Goal: Information Seeking & Learning: Check status

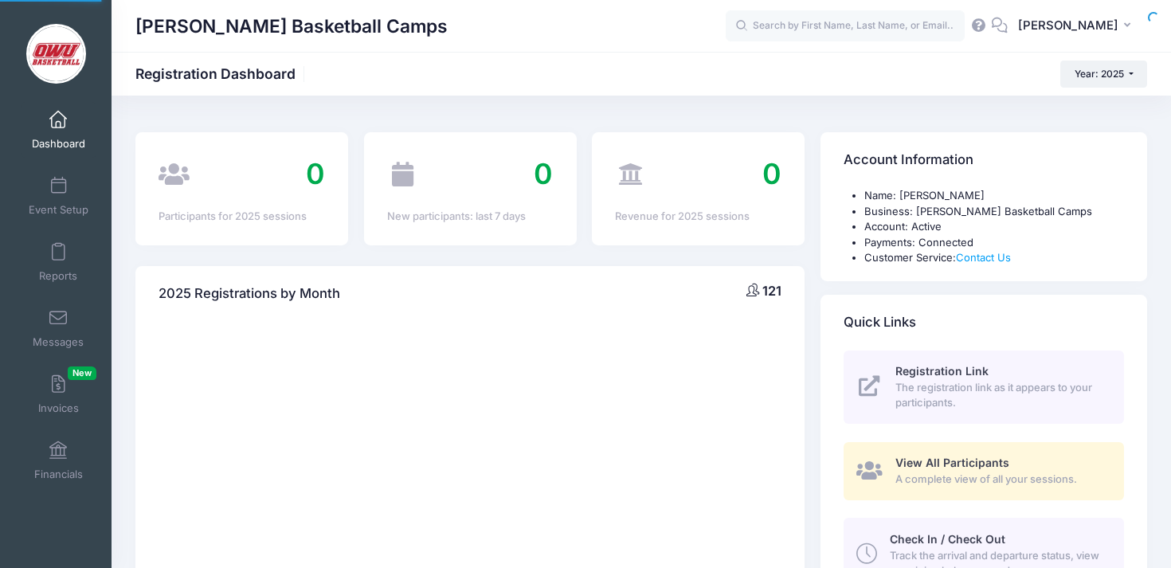
select select
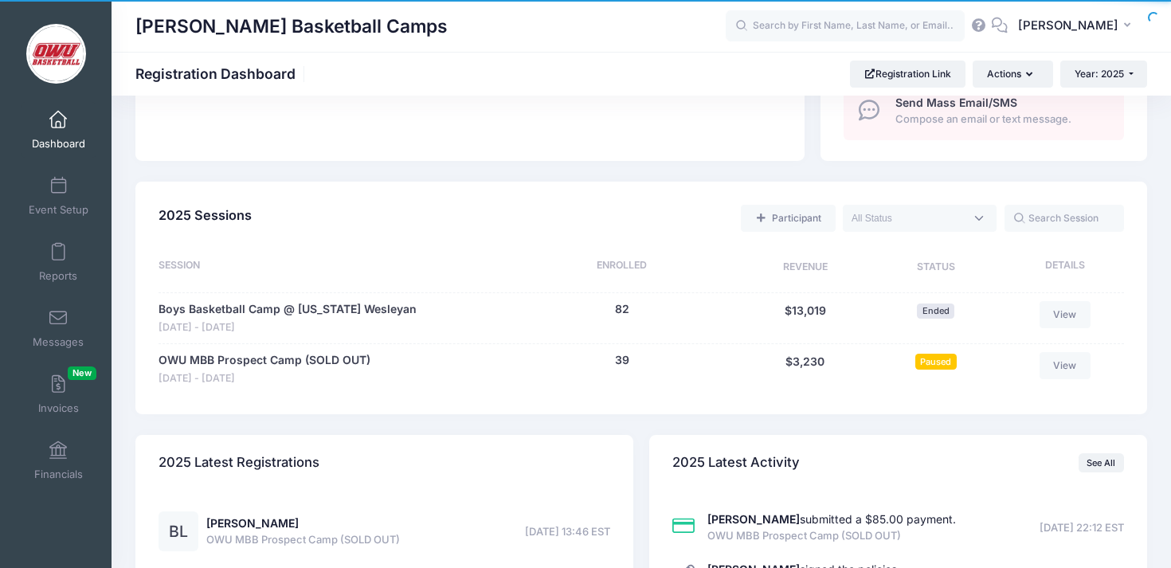
scroll to position [800, 0]
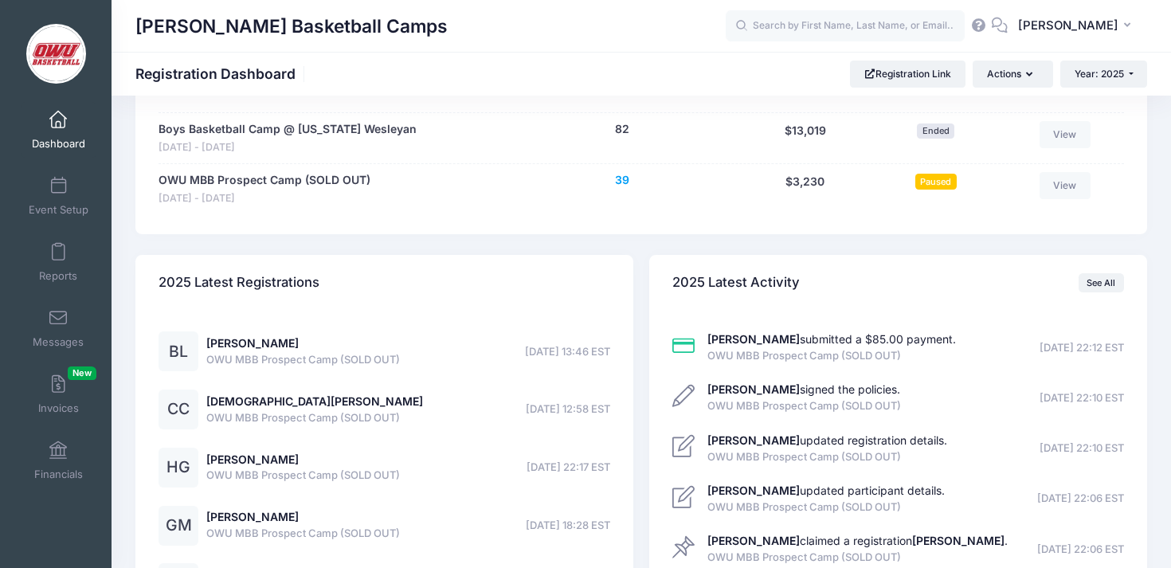
click at [627, 179] on button "39" at bounding box center [622, 180] width 14 height 17
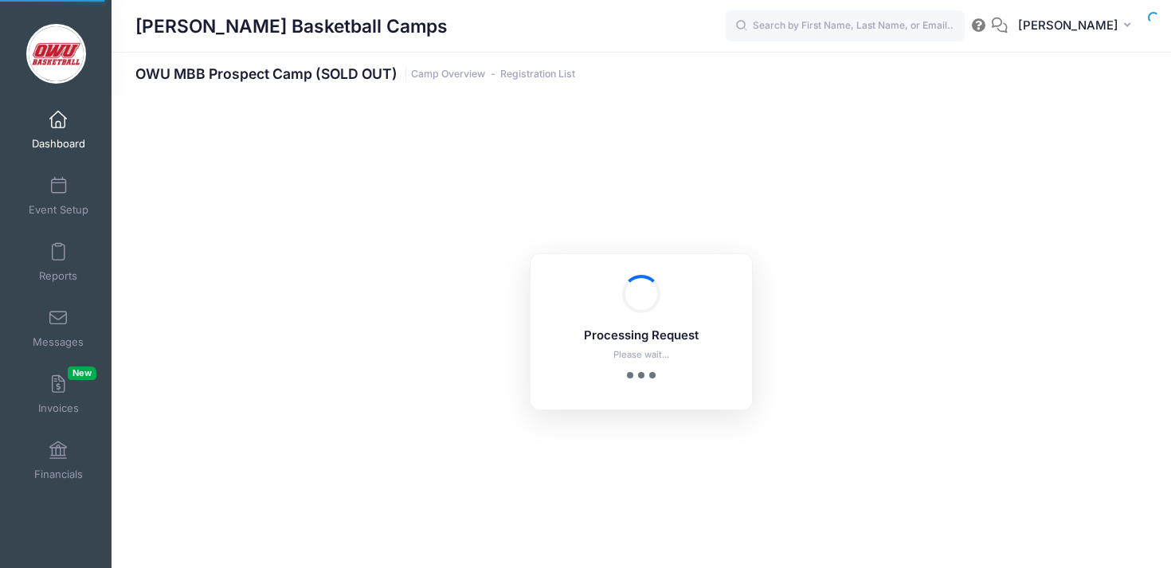
select select "10"
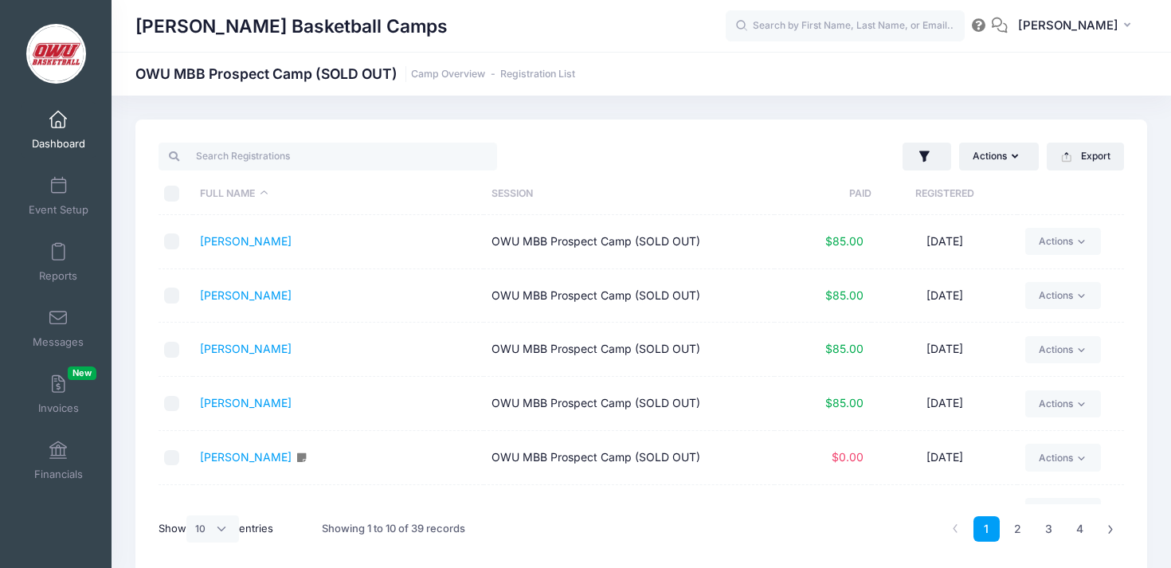
click at [933, 197] on th "Registered" at bounding box center [945, 194] width 146 height 42
click at [72, 135] on link "Dashboard" at bounding box center [59, 130] width 76 height 56
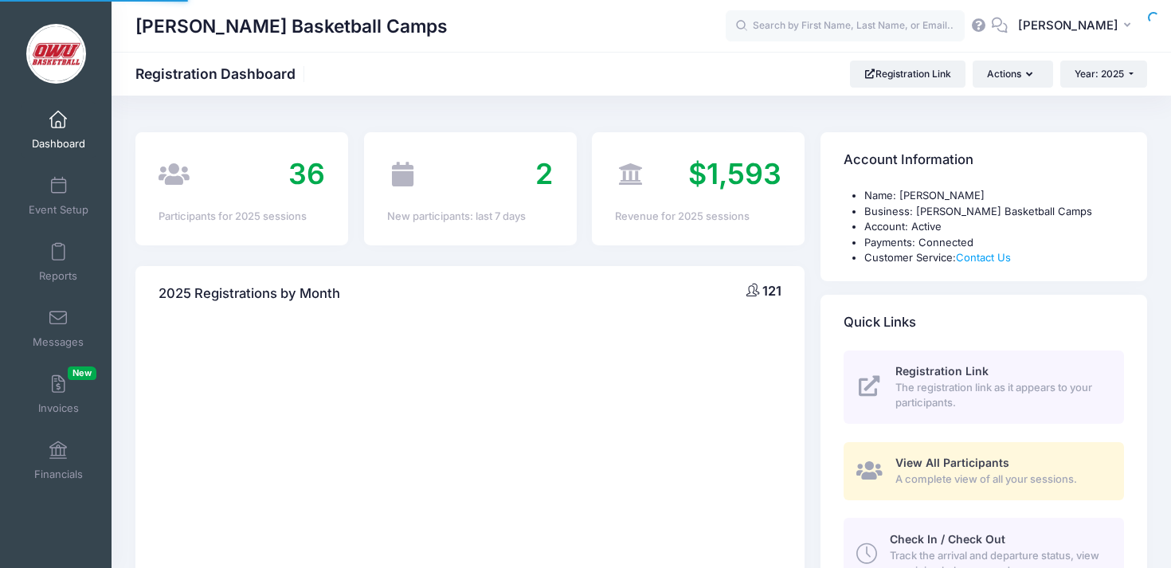
select select
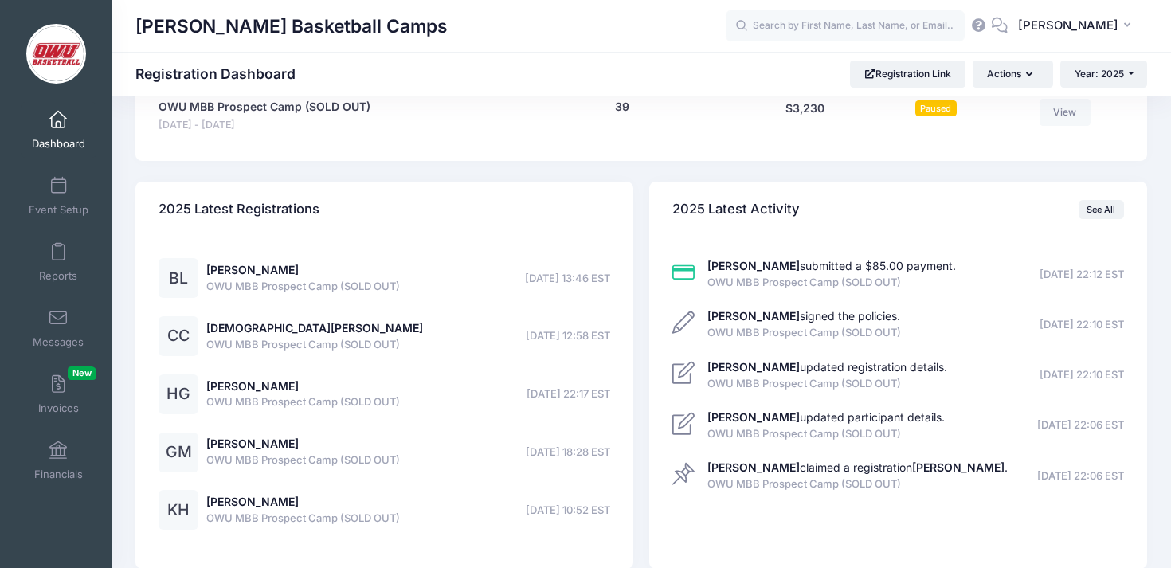
scroll to position [871, 0]
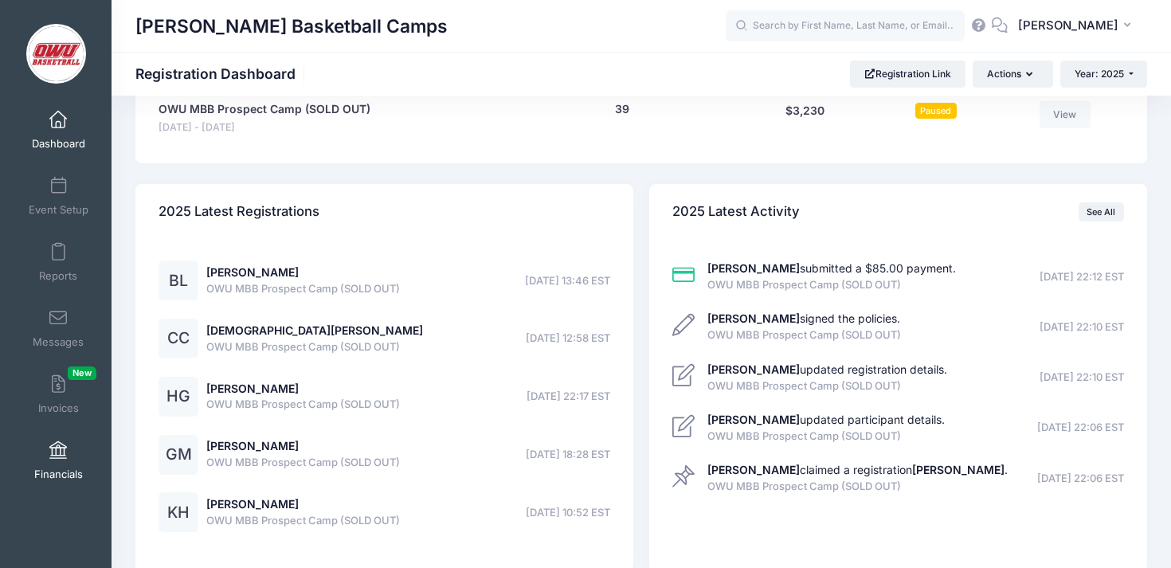
click at [29, 461] on link "Financials" at bounding box center [59, 461] width 76 height 56
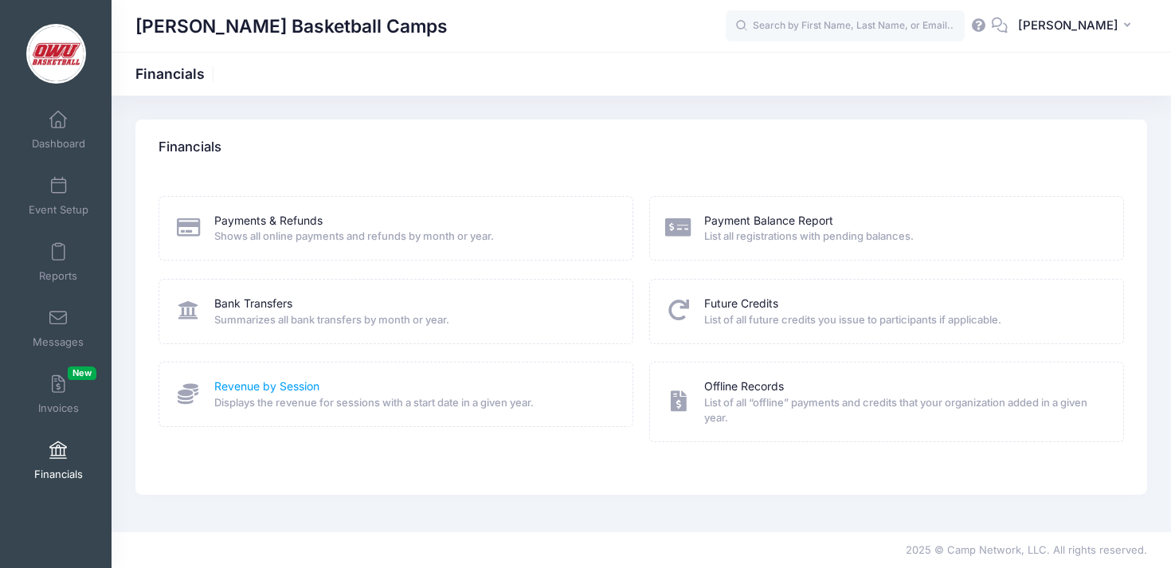
click at [271, 382] on link "Revenue by Session" at bounding box center [266, 386] width 105 height 17
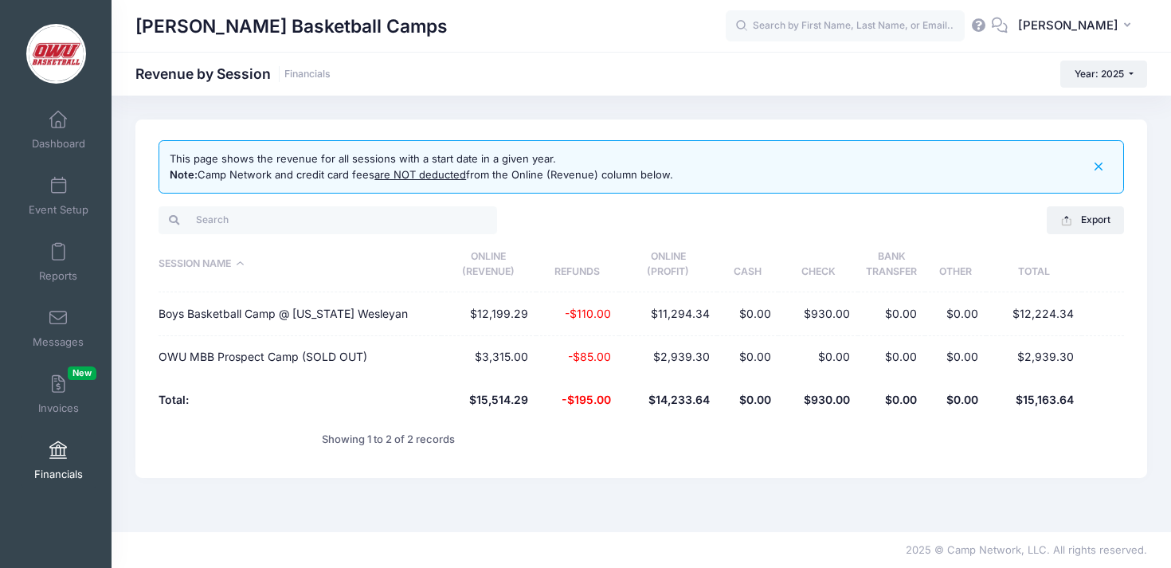
click at [73, 471] on span "Financials" at bounding box center [58, 475] width 49 height 14
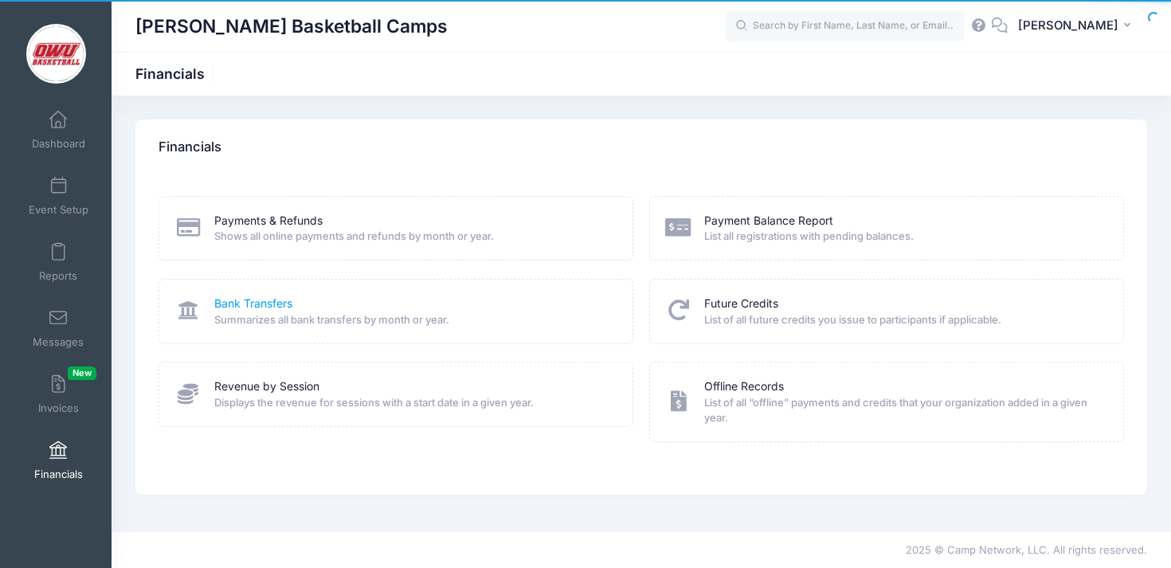
click at [273, 300] on link "Bank Transfers" at bounding box center [253, 304] width 78 height 17
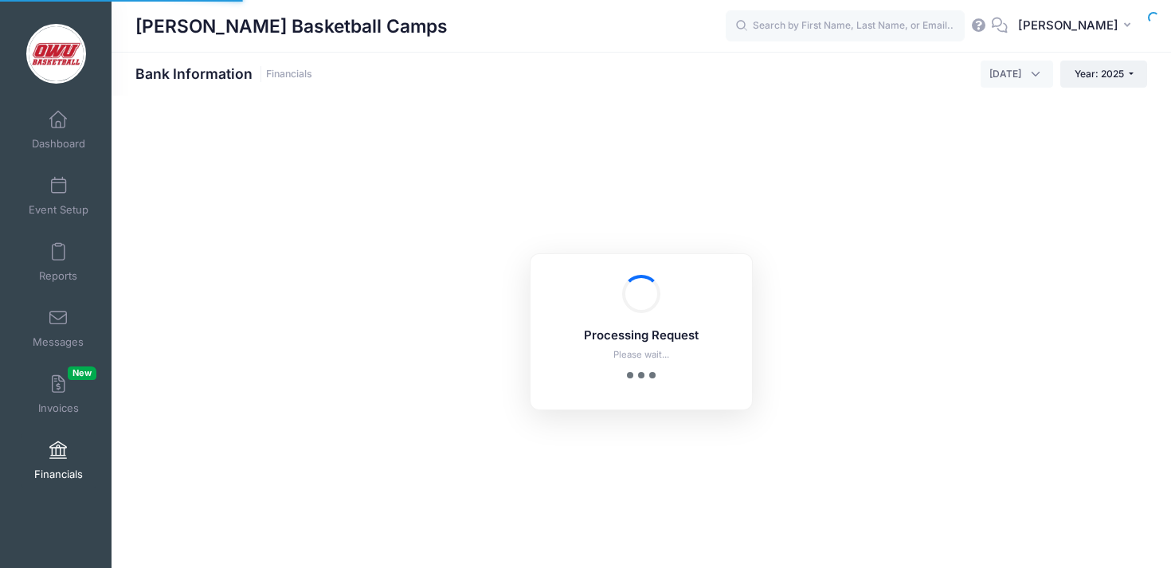
select select "10"
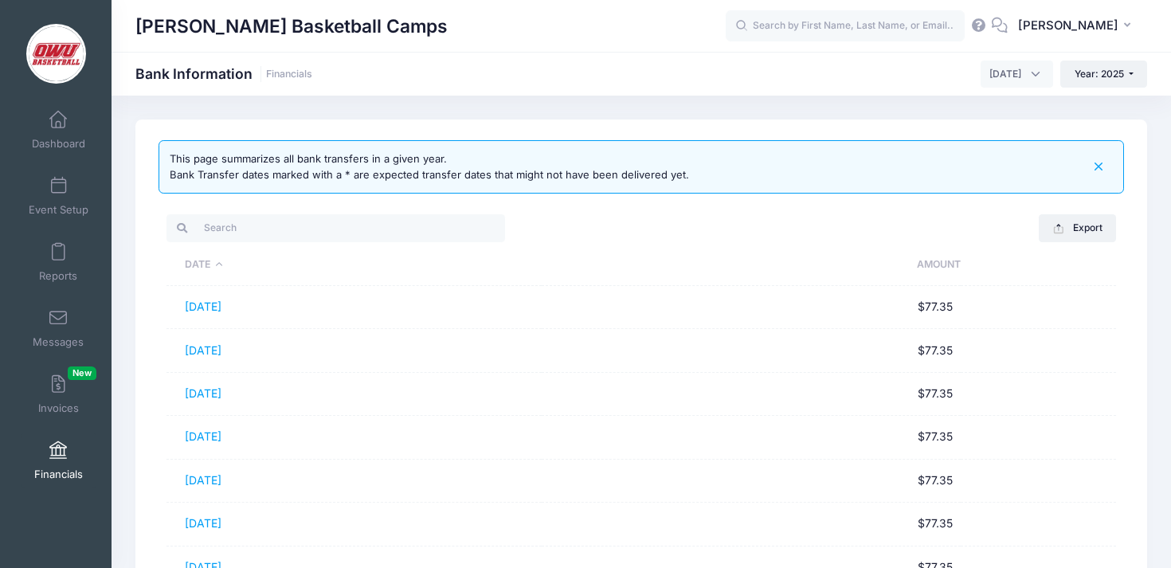
click at [960, 262] on th "Amount" at bounding box center [751, 265] width 418 height 41
click at [327, 248] on th "Date" at bounding box center [370, 265] width 406 height 41
click at [308, 276] on th "Date" at bounding box center [354, 265] width 375 height 41
